Goal: Entertainment & Leisure: Consume media (video, audio)

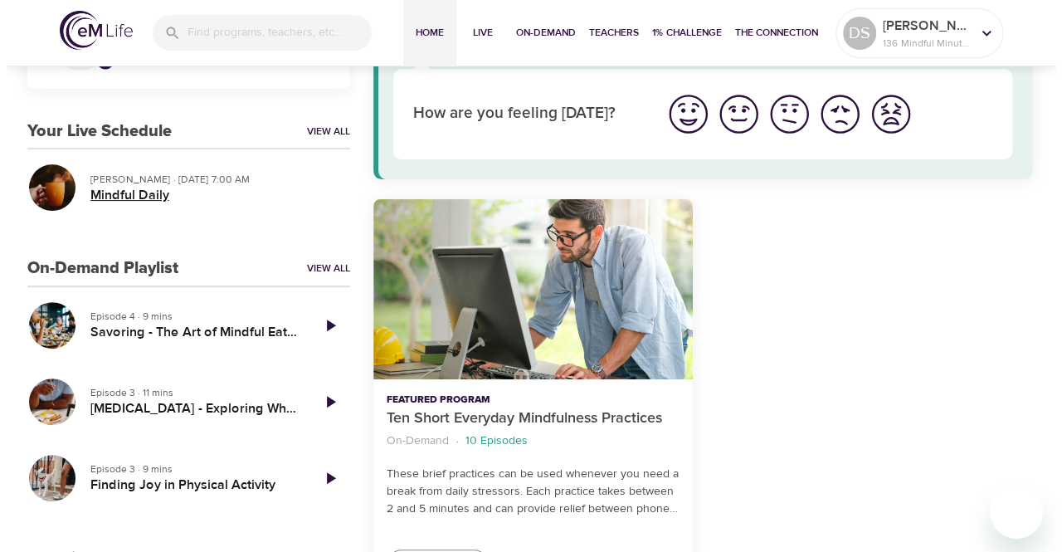
scroll to position [166, 0]
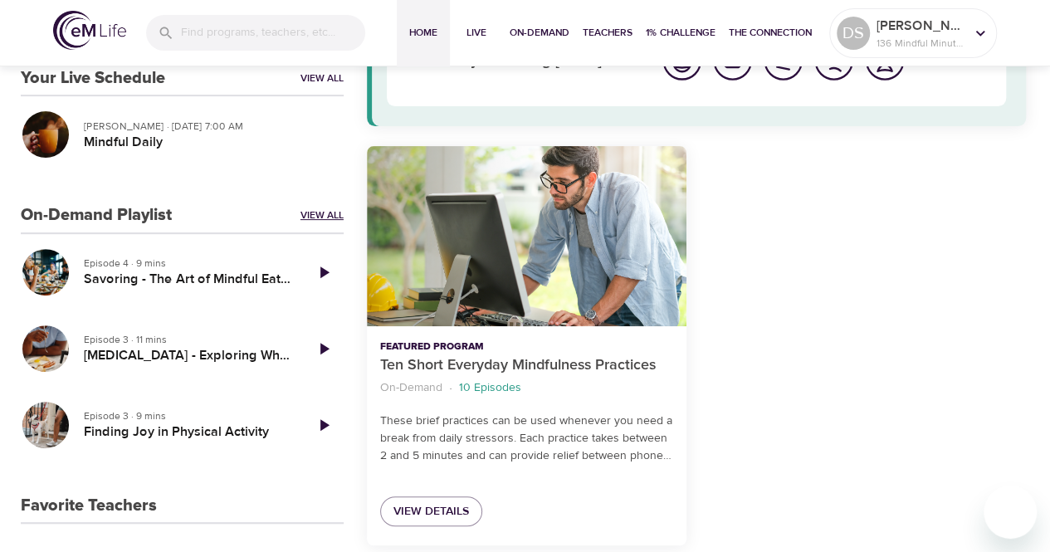
click at [319, 219] on link "View All" at bounding box center [321, 215] width 43 height 14
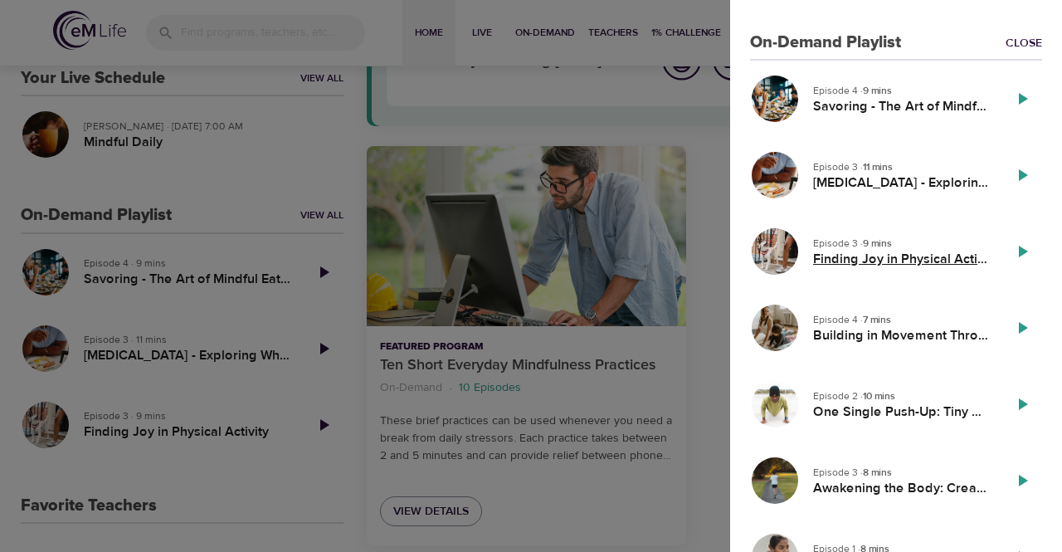
click at [845, 253] on h5 "Finding Joy in Physical Activity" at bounding box center [901, 259] width 176 height 17
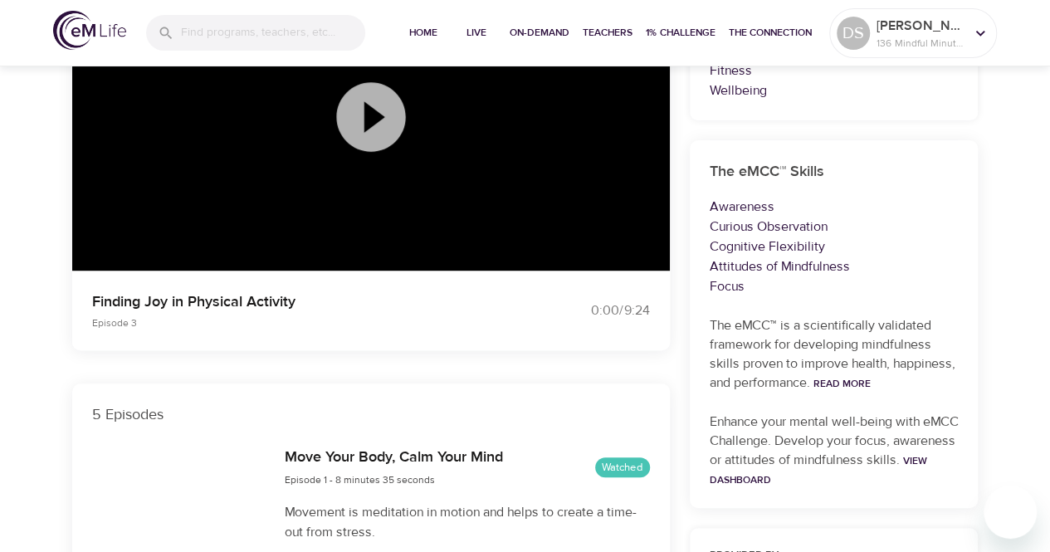
scroll to position [332, 0]
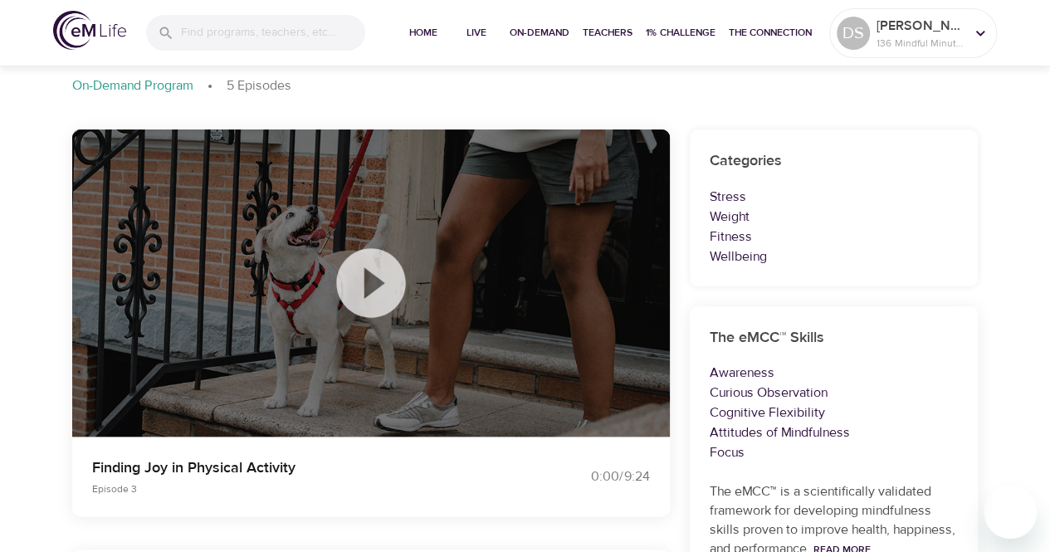
click at [373, 275] on icon at bounding box center [370, 282] width 69 height 69
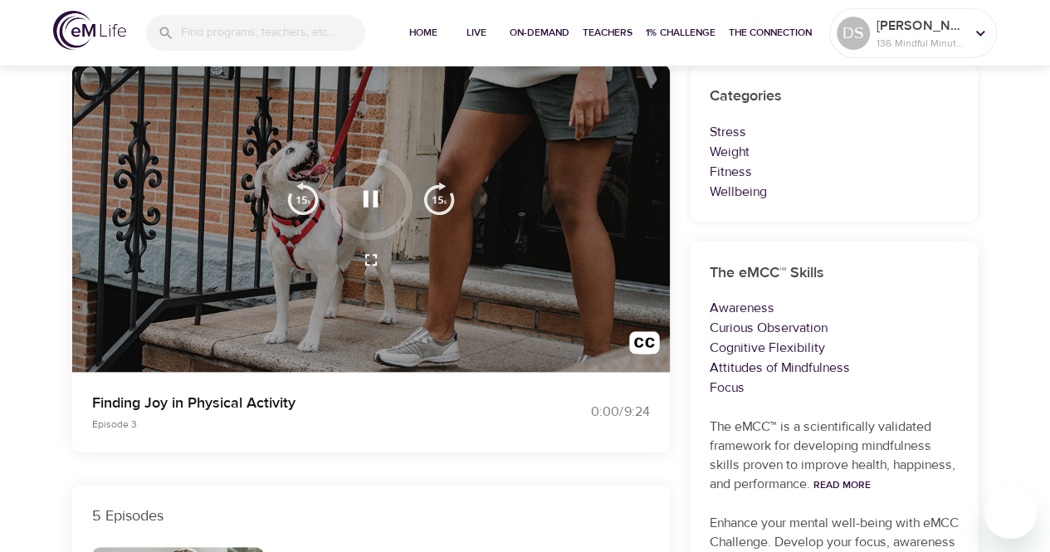
scroll to position [166, 0]
